Goal: Communication & Community: Answer question/provide support

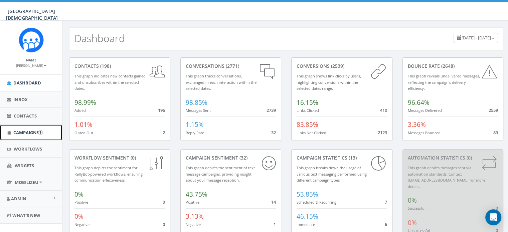
click at [16, 131] on span "Campaigns" at bounding box center [26, 133] width 26 height 6
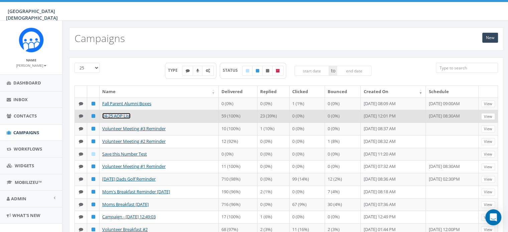
click at [120, 115] on link "24-25 AOP List" at bounding box center [116, 116] width 28 height 6
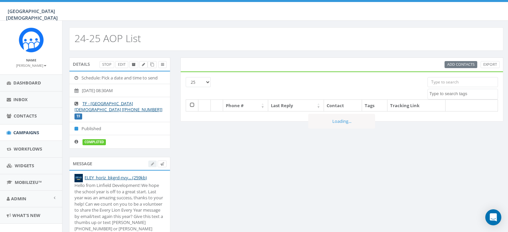
select select
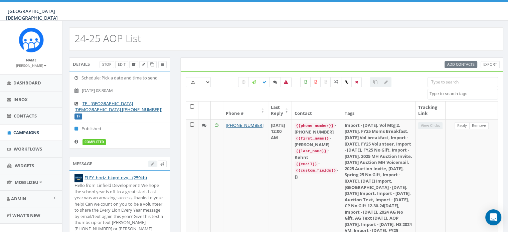
click at [274, 80] on icon at bounding box center [275, 82] width 4 height 4
checkbox input "true"
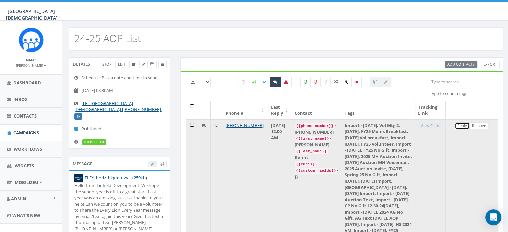
click at [463, 127] on link "Reply" at bounding box center [461, 125] width 15 height 7
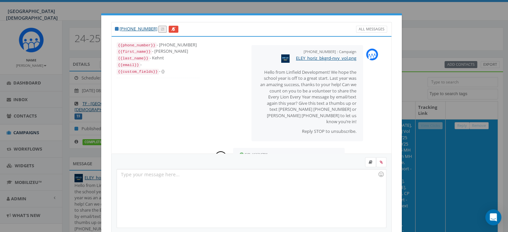
scroll to position [77, 0]
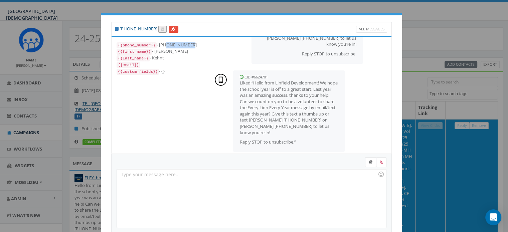
drag, startPoint x: 185, startPoint y: 44, endPoint x: 160, endPoint y: 45, distance: 25.1
click at [160, 45] on div "{{phone_number}} - +19513589409" at bounding box center [158, 45] width 83 height 7
copy div "9513589409"
click at [412, 84] on div "+1 951-358-9409 All Messages {{phone_number}} - +19513589409 {{first_name}} - S…" at bounding box center [254, 116] width 508 height 232
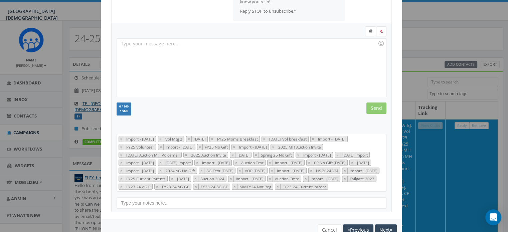
scroll to position [155, 0]
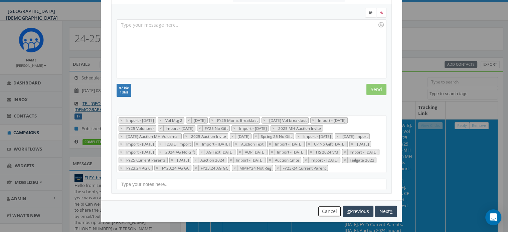
click at [323, 212] on button "Cancel" at bounding box center [330, 211] width 24 height 11
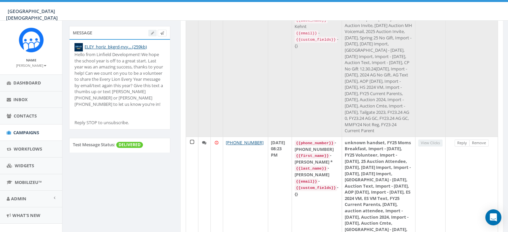
scroll to position [132, 0]
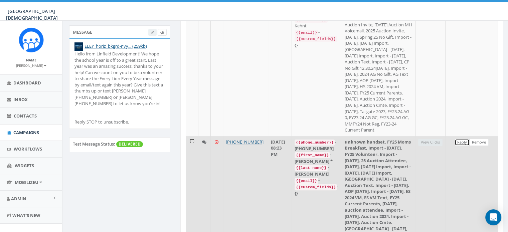
click at [460, 146] on link "Reply" at bounding box center [461, 142] width 15 height 7
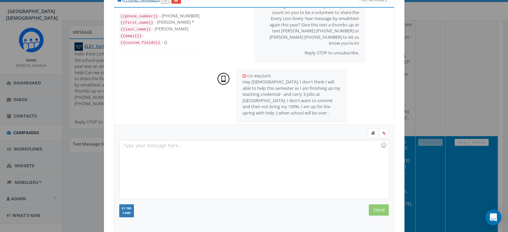
scroll to position [29, 0]
click at [277, 201] on form "Recent Smileys & People Animals & Nature Food & Drink Activity Travel & Places …" at bounding box center [254, 179] width 270 height 102
click at [232, 167] on div at bounding box center [254, 169] width 269 height 58
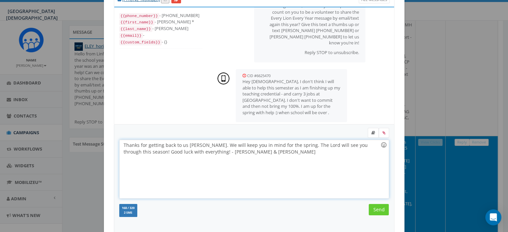
click at [381, 144] on div at bounding box center [383, 144] width 11 height 11
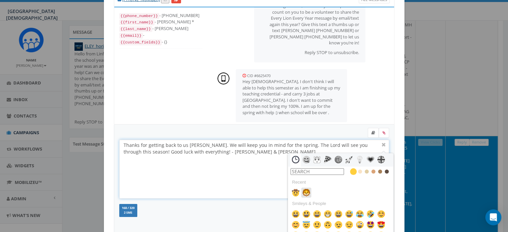
click at [306, 191] on img at bounding box center [306, 193] width 8 height 8
click at [149, 185] on div "Thanks for getting back to us Agnes. We will keep you in mind for the spring. T…" at bounding box center [254, 169] width 269 height 58
click at [382, 145] on div at bounding box center [384, 145] width 8 height 8
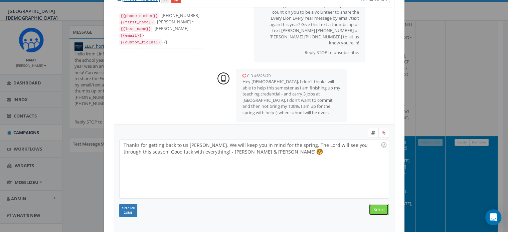
click at [380, 209] on input "Send" at bounding box center [379, 209] width 20 height 11
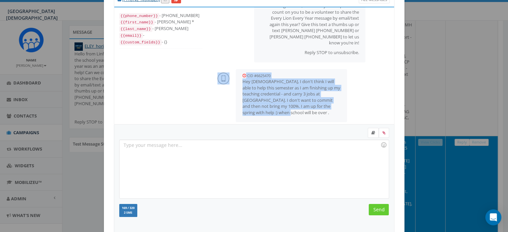
scroll to position [97, 0]
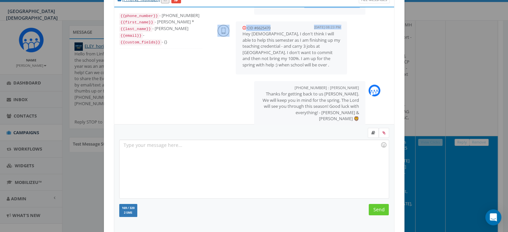
drag, startPoint x: 297, startPoint y: 106, endPoint x: 239, endPoint y: 26, distance: 98.5
click at [239, 26] on div "CID #6625470 October 02, 2025 08:23 PM Hey Ladies, I don't think I will able to…" at bounding box center [292, 47] width 112 height 53
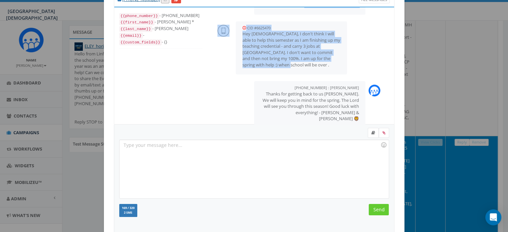
drag, startPoint x: 240, startPoint y: 27, endPoint x: 284, endPoint y: 57, distance: 54.1
click at [284, 57] on p "Hey Ladies, I don't think I will able to help this semester as I am finishing u…" at bounding box center [291, 49] width 98 height 37
drag, startPoint x: 240, startPoint y: 28, endPoint x: 278, endPoint y: 57, distance: 47.6
click at [278, 57] on p "Hey Ladies, I don't think I will able to help this semester as I am finishing u…" at bounding box center [291, 49] width 98 height 37
copy p "Hey Ladies, I don't think I will able to help this semester as I am finishing u…"
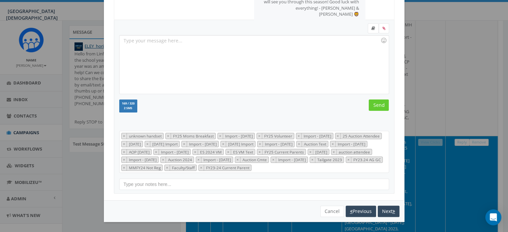
scroll to position [139, 0]
click at [332, 213] on button "Cancel" at bounding box center [332, 211] width 24 height 11
